Goal: Go to known website: Access a specific website the user already knows

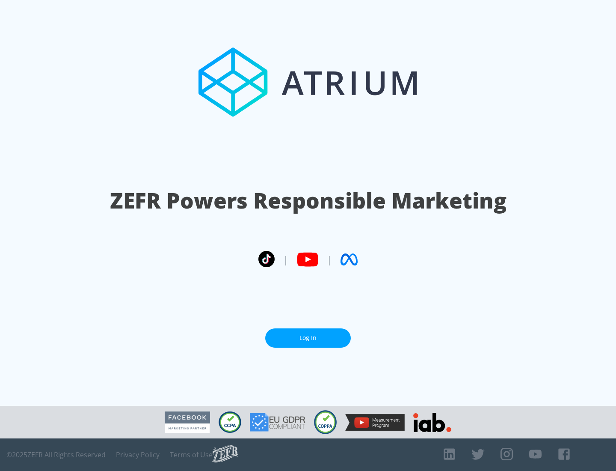
click at [308, 338] on link "Log In" at bounding box center [308, 337] width 86 height 19
